Goal: Task Accomplishment & Management: Use online tool/utility

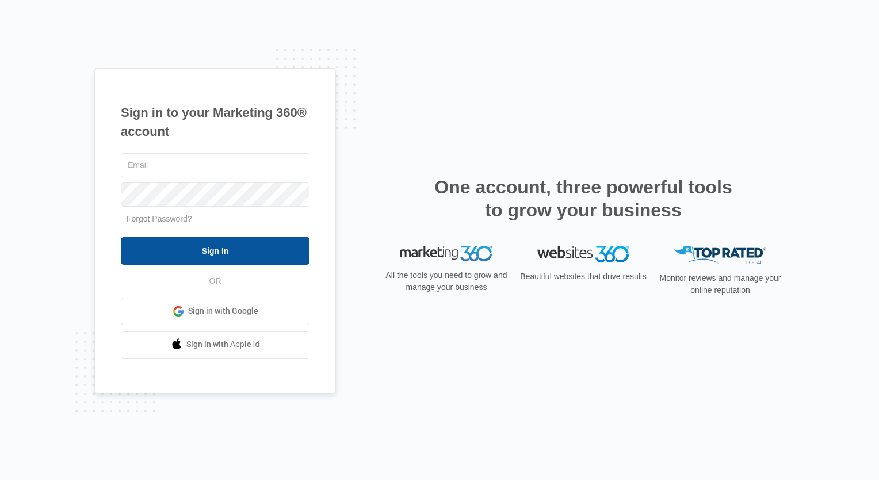
type input "[EMAIL_ADDRESS][DOMAIN_NAME]"
click at [171, 250] on input "Sign In" at bounding box center [215, 251] width 189 height 28
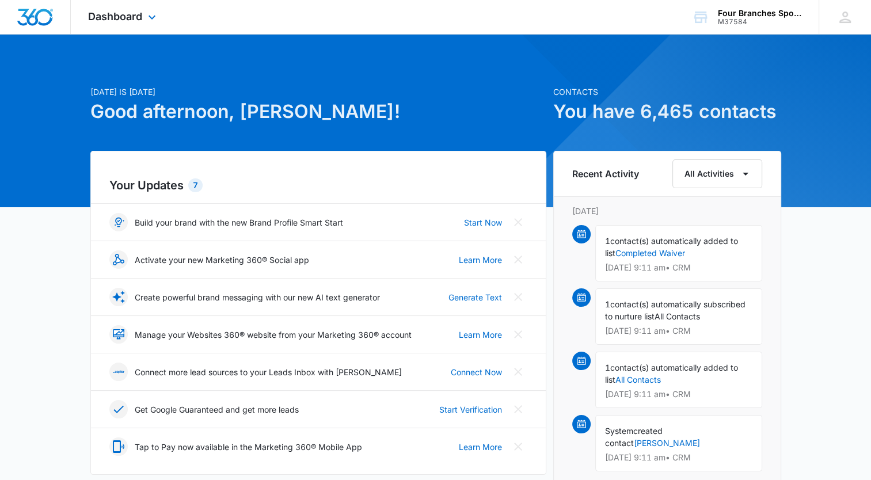
click at [108, 4] on div "Dashboard Apps Reputation Websites Forms CRM Email Social Payments Content Ads …" at bounding box center [123, 17] width 105 height 34
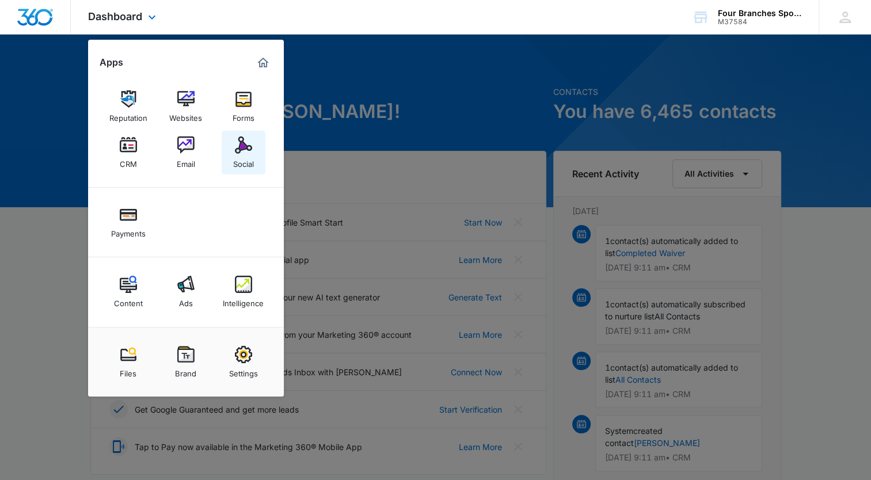
click at [253, 163] on div "Social" at bounding box center [243, 161] width 21 height 15
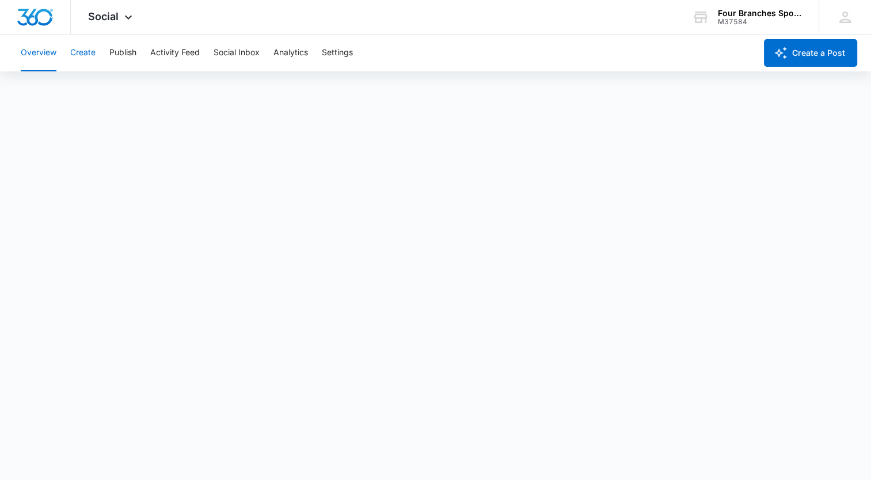
click at [91, 51] on button "Create" at bounding box center [82, 53] width 25 height 37
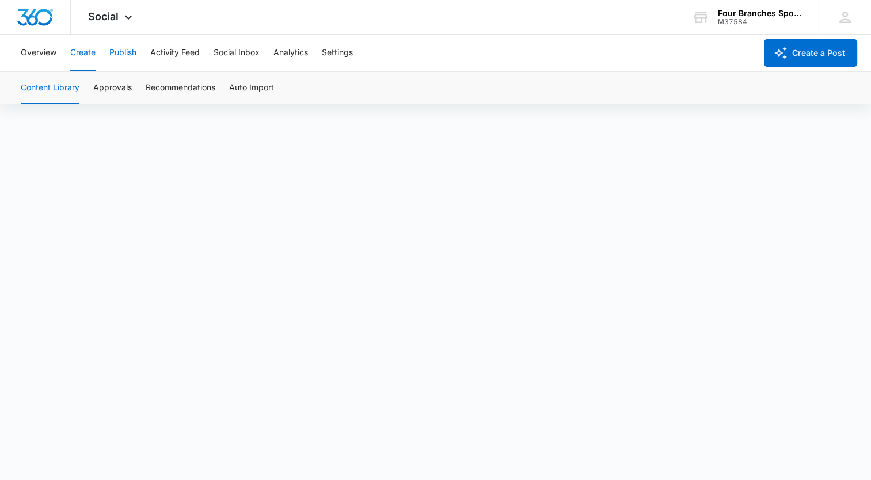
click at [123, 56] on button "Publish" at bounding box center [122, 53] width 27 height 37
click at [341, 56] on button "Settings" at bounding box center [337, 53] width 31 height 37
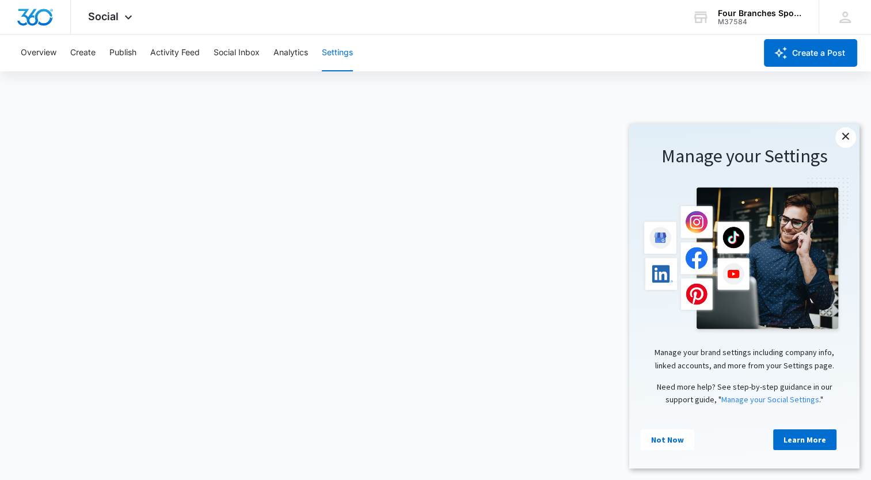
click at [849, 138] on link "×" at bounding box center [845, 137] width 21 height 21
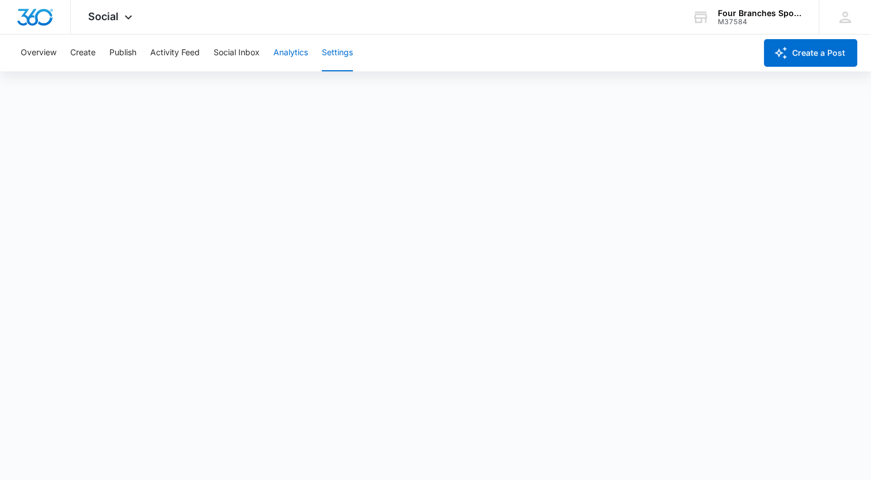
click at [290, 51] on button "Analytics" at bounding box center [290, 53] width 35 height 37
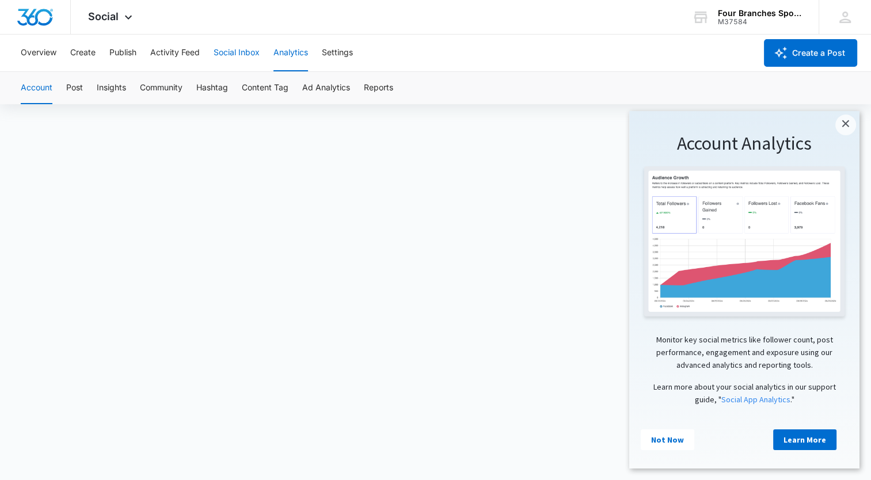
click at [228, 55] on button "Social Inbox" at bounding box center [236, 53] width 46 height 37
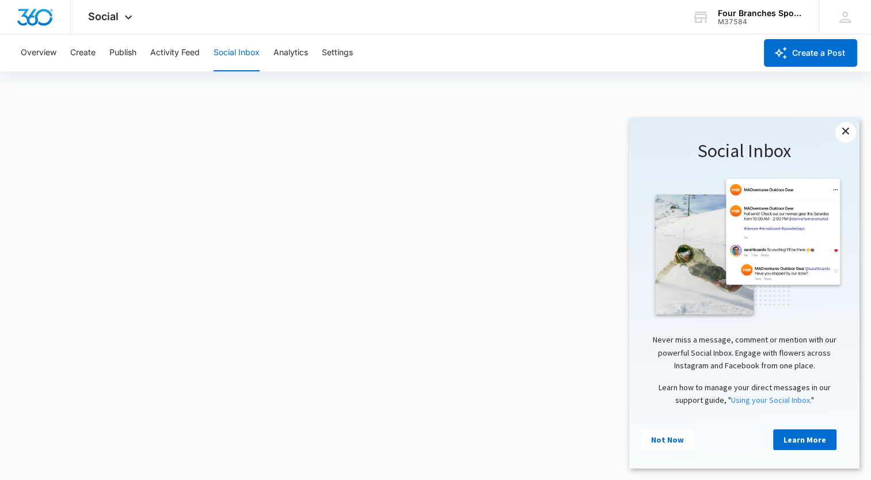
click at [843, 132] on link "×" at bounding box center [845, 132] width 21 height 21
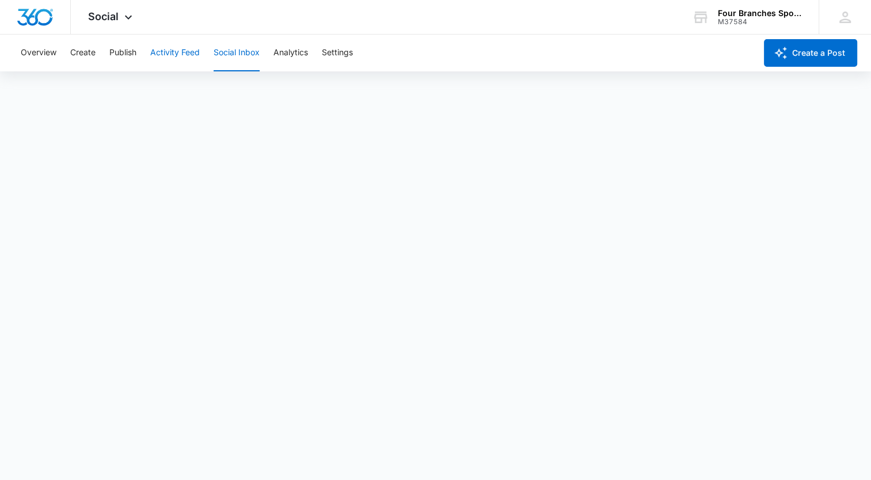
click at [180, 51] on button "Activity Feed" at bounding box center [174, 53] width 49 height 37
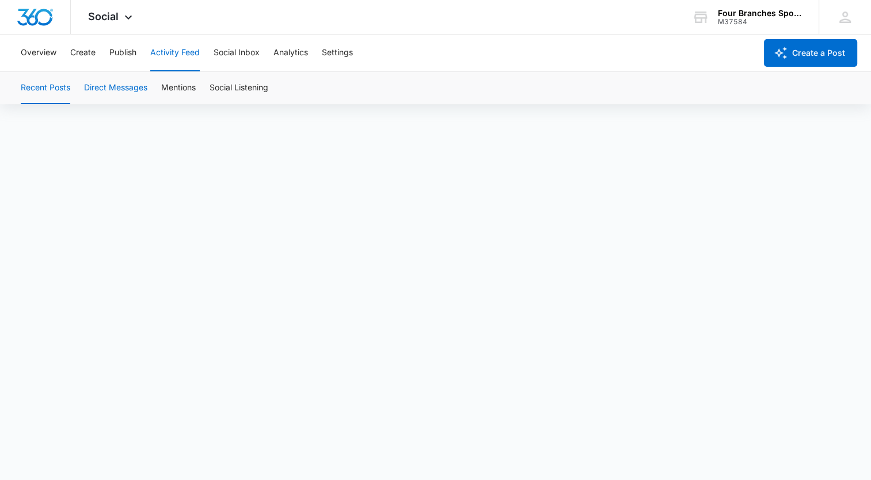
click at [115, 83] on button "Direct Messages" at bounding box center [115, 88] width 63 height 32
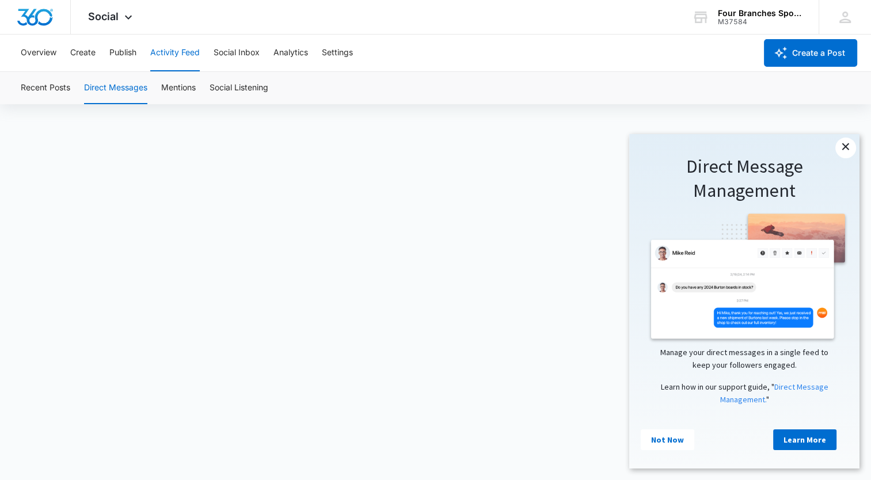
click at [845, 152] on link "×" at bounding box center [845, 148] width 21 height 21
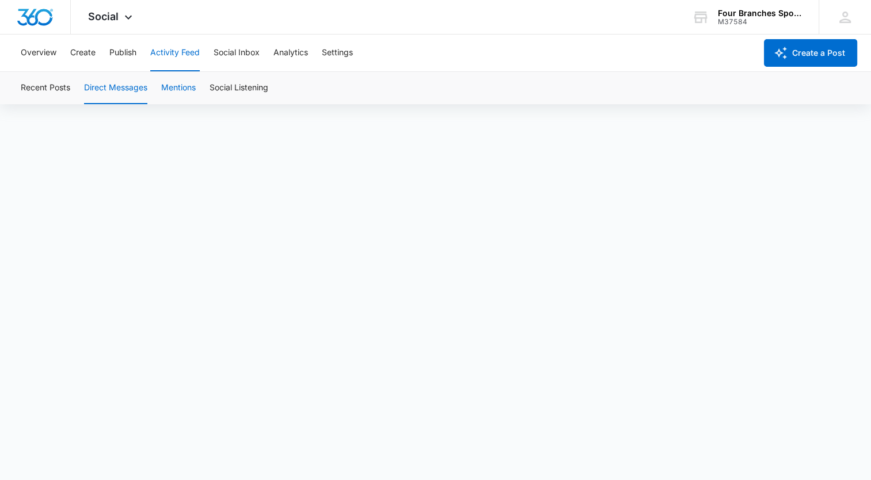
click at [170, 82] on button "Mentions" at bounding box center [178, 88] width 35 height 32
click at [128, 93] on button "Direct Messages" at bounding box center [115, 88] width 63 height 32
click at [131, 52] on button "Publish" at bounding box center [122, 53] width 27 height 37
click at [82, 83] on button "Schedules" at bounding box center [87, 88] width 39 height 32
click at [48, 88] on button "Calendar" at bounding box center [38, 88] width 34 height 32
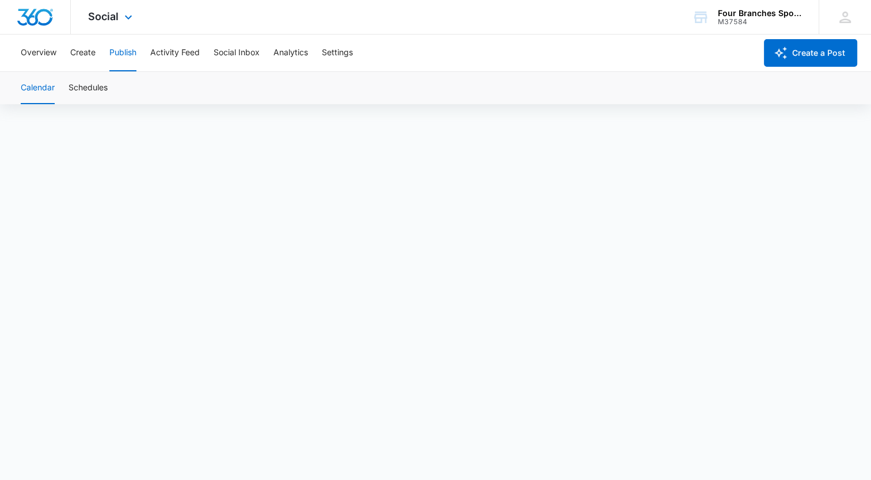
click at [113, 25] on div "Social Apps Reputation Websites Forms CRM Email Social Payments Content Ads Int…" at bounding box center [112, 17] width 82 height 34
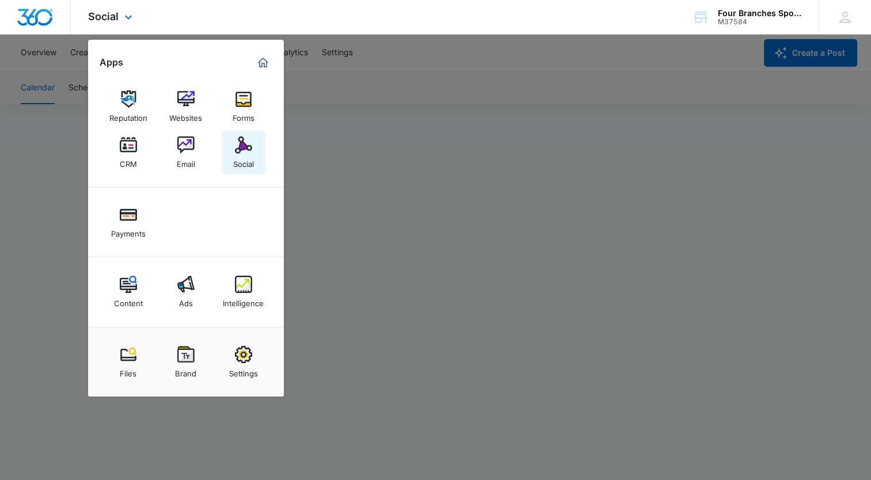
click at [232, 148] on link "Social" at bounding box center [244, 153] width 44 height 44
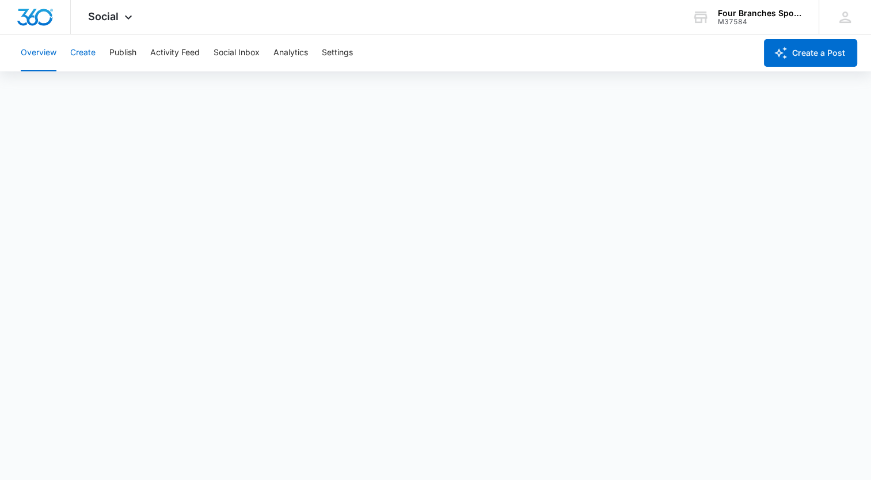
click at [93, 47] on button "Create" at bounding box center [82, 53] width 25 height 37
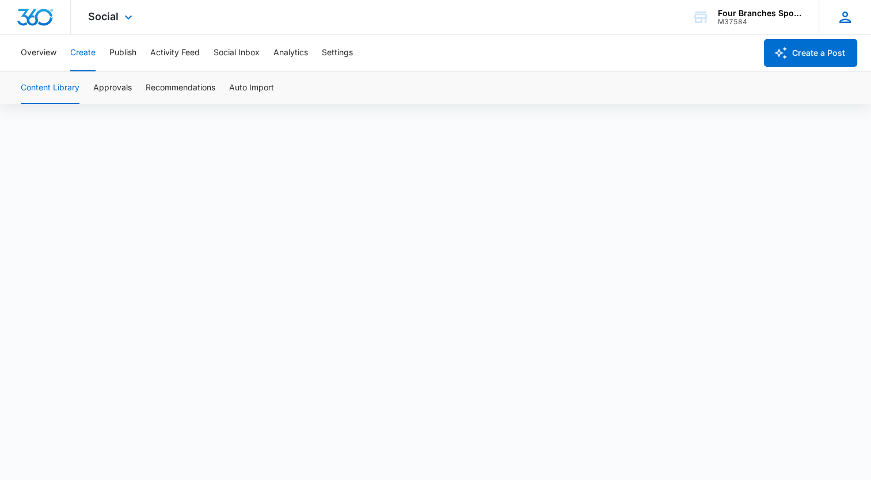
scroll to position [8, 0]
click at [110, 21] on span "Social" at bounding box center [103, 16] width 30 height 12
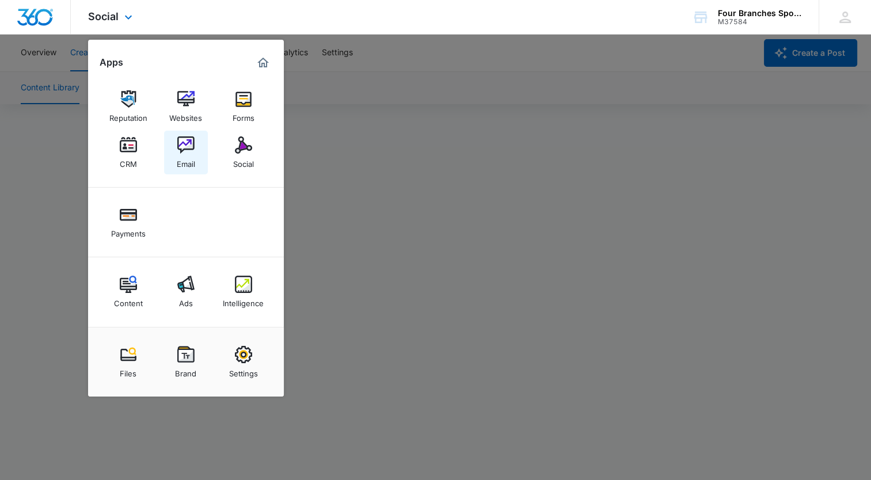
click at [192, 146] on img at bounding box center [185, 144] width 17 height 17
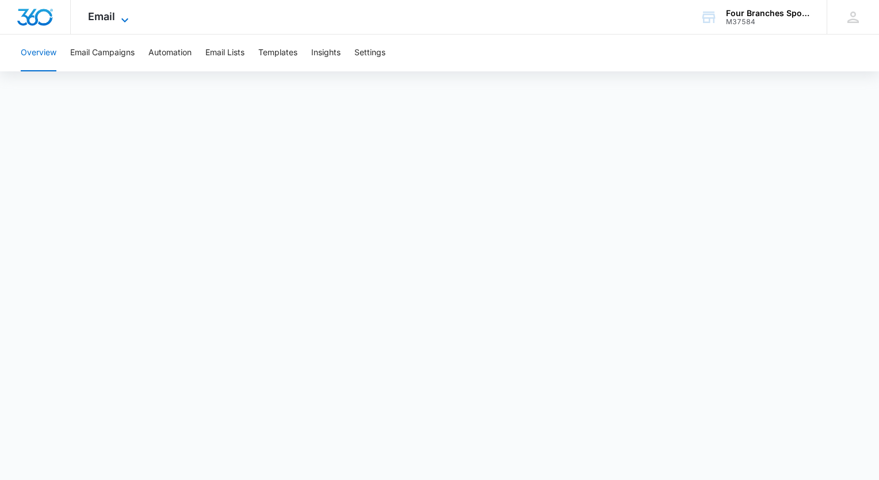
click at [113, 15] on span "Email" at bounding box center [101, 16] width 27 height 12
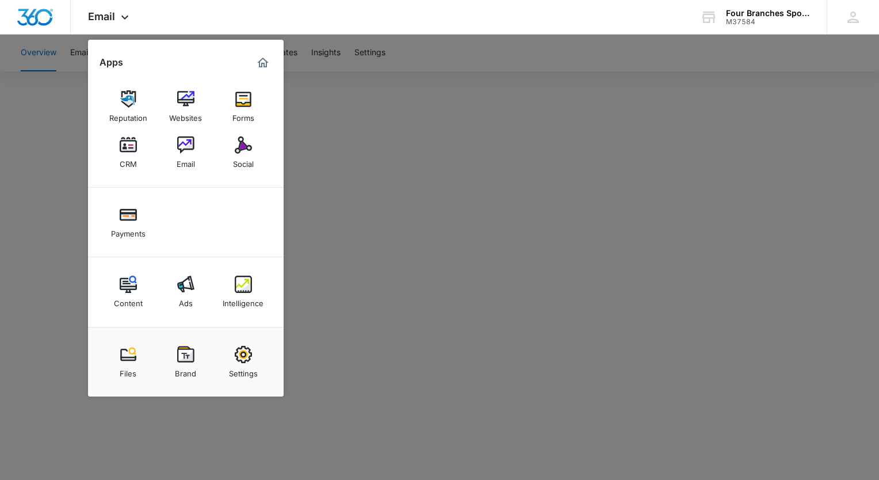
click at [242, 147] on img at bounding box center [243, 144] width 17 height 17
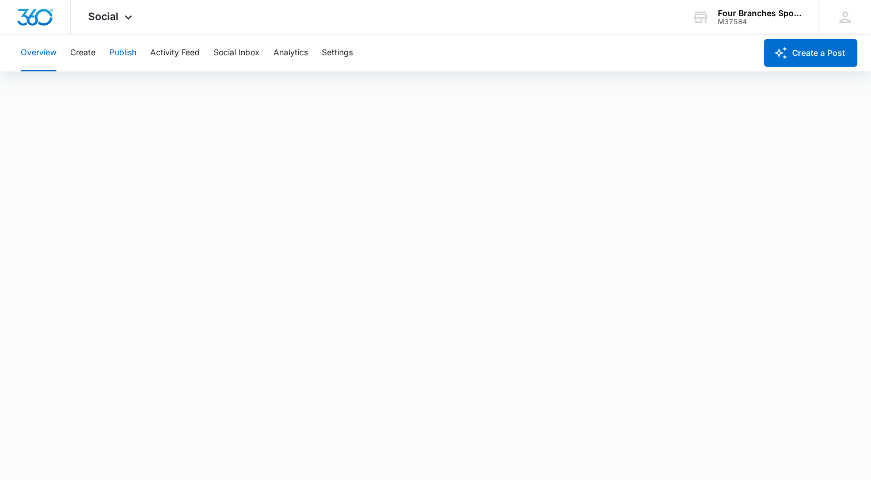
click at [123, 45] on button "Publish" at bounding box center [122, 53] width 27 height 37
click at [94, 88] on button "Schedules" at bounding box center [87, 88] width 39 height 32
click at [86, 54] on button "Create" at bounding box center [82, 53] width 25 height 37
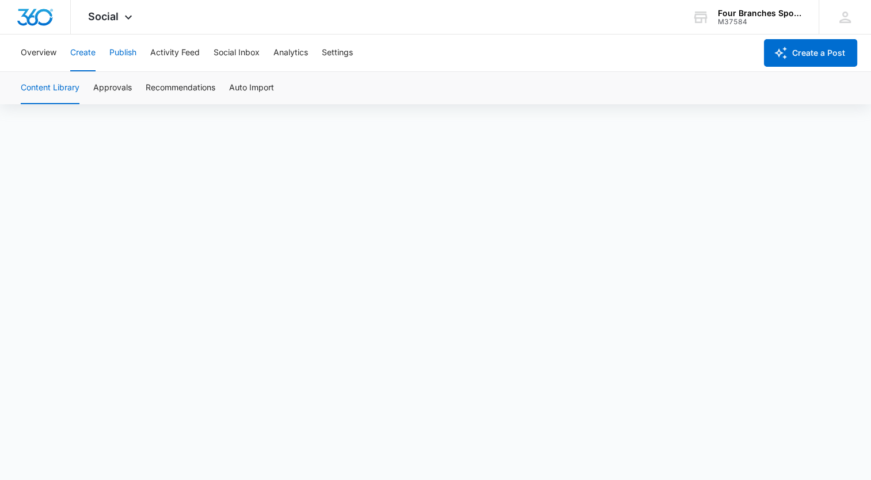
click at [127, 54] on button "Publish" at bounding box center [122, 53] width 27 height 37
click at [76, 51] on button "Create" at bounding box center [82, 53] width 25 height 37
